Goal: Task Accomplishment & Management: Manage account settings

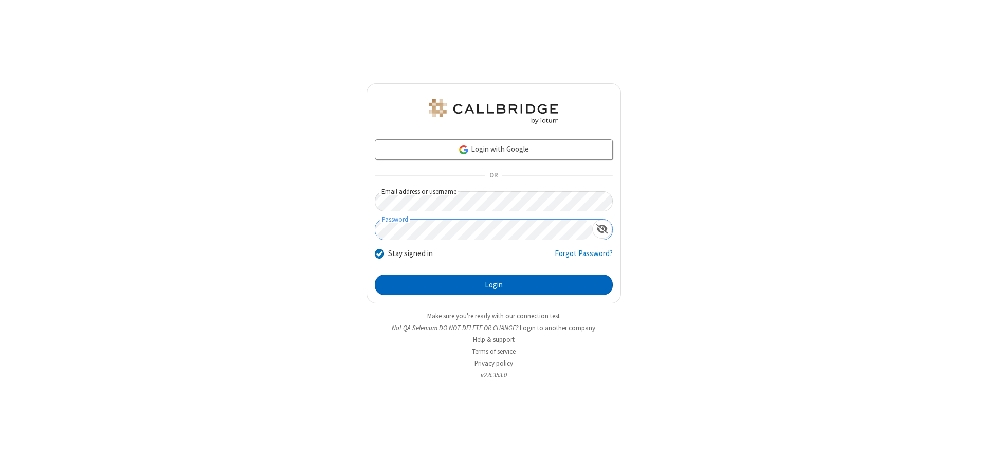
click at [493, 285] on button "Login" at bounding box center [494, 284] width 238 height 21
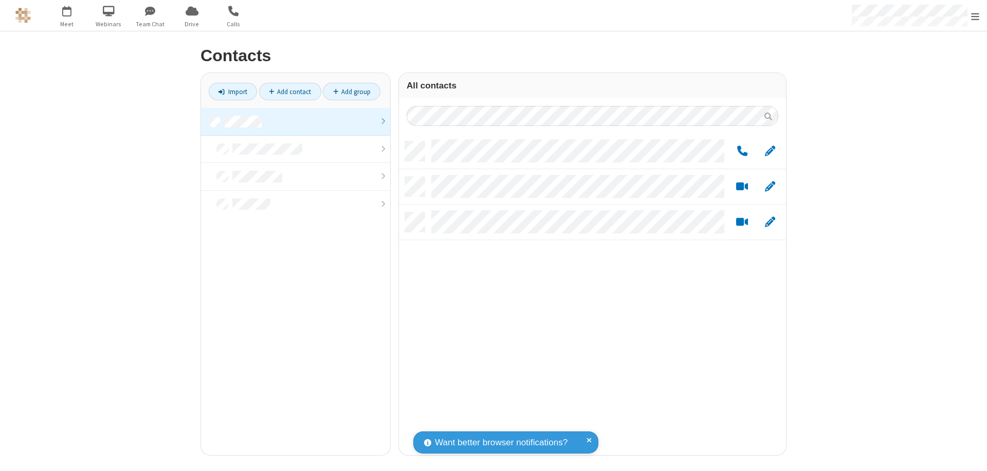
scroll to position [313, 379]
click at [295, 121] on link at bounding box center [295, 122] width 189 height 28
click at [351, 91] on link "Add group" at bounding box center [352, 91] width 58 height 17
